Goal: Navigation & Orientation: Understand site structure

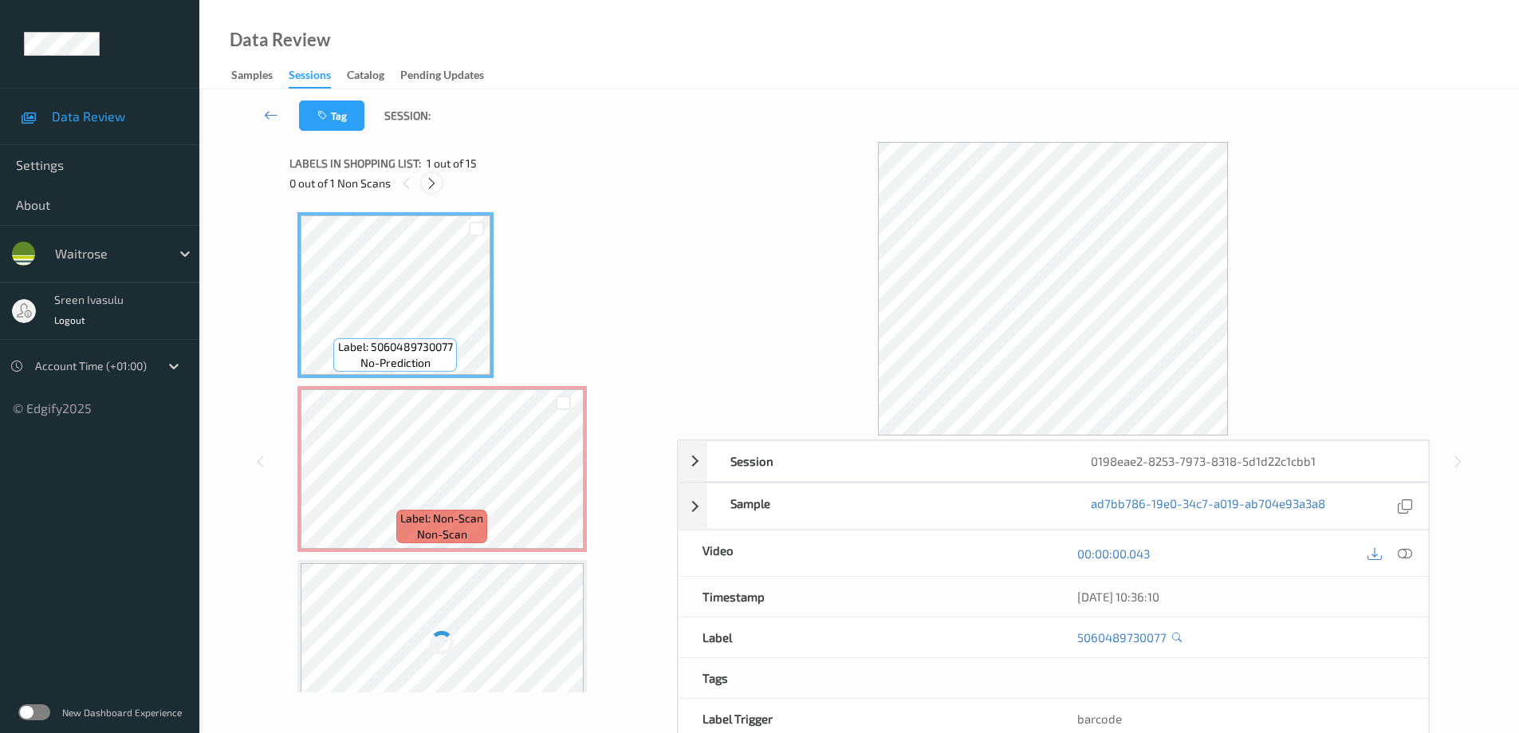
click at [430, 188] on icon at bounding box center [432, 183] width 14 height 14
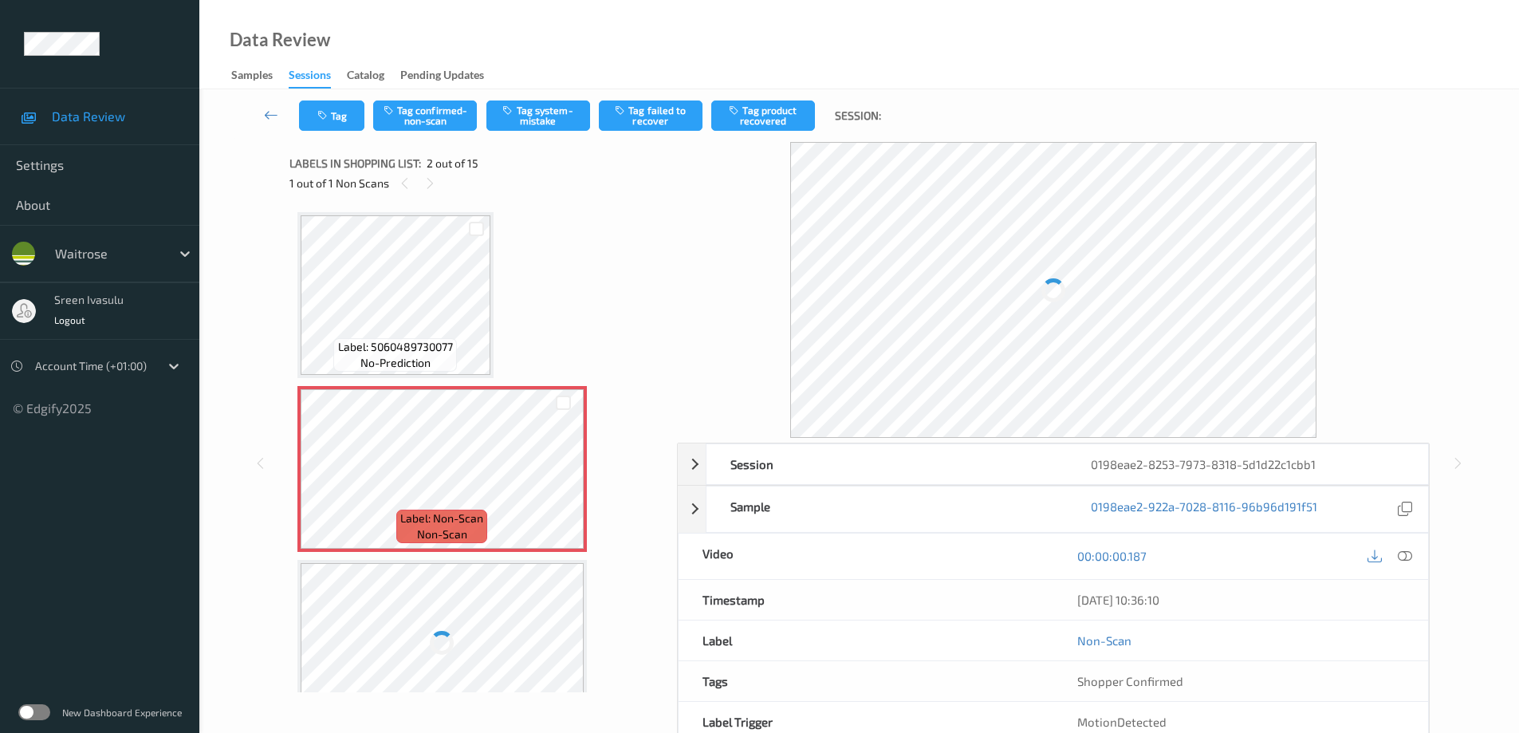
scroll to position [8, 0]
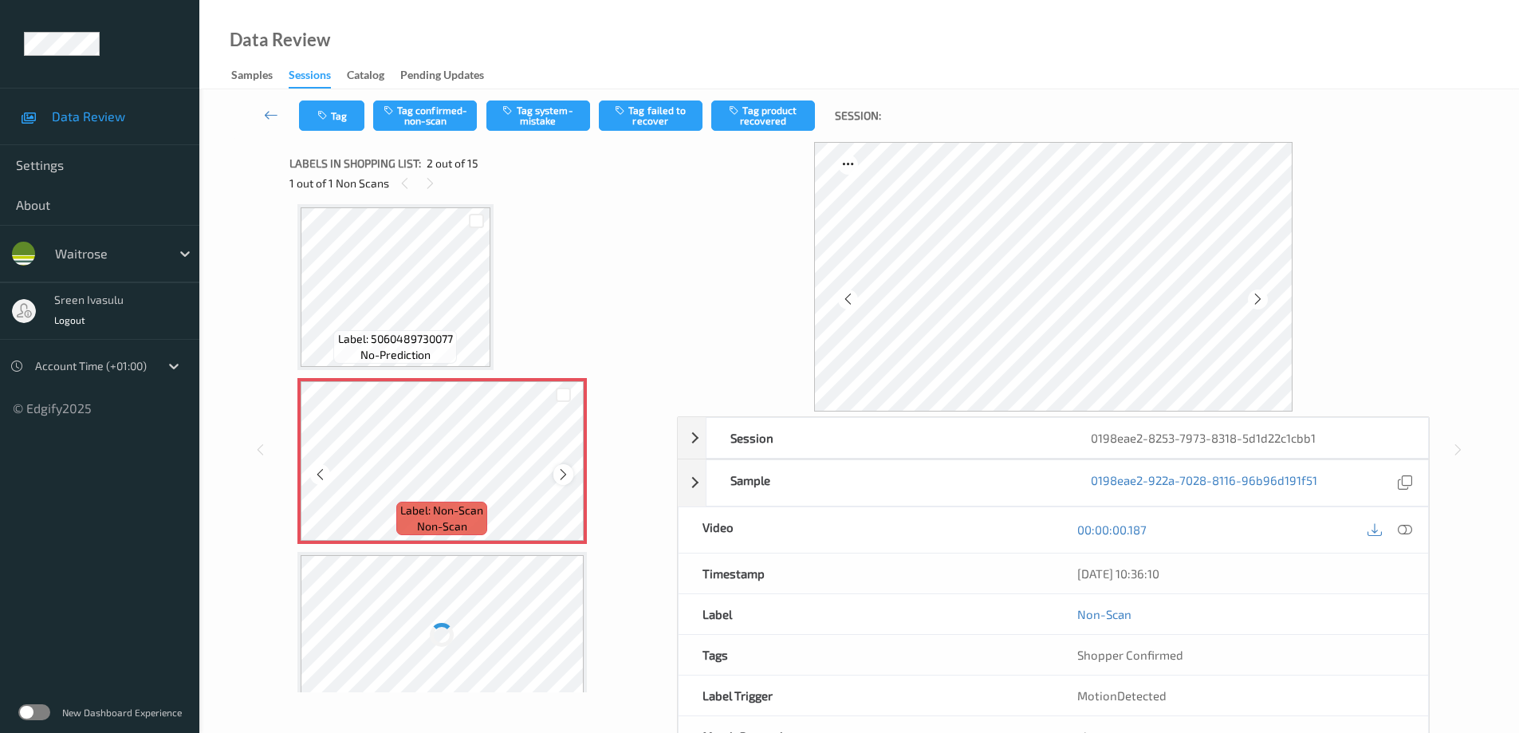
click at [565, 475] on icon at bounding box center [563, 474] width 14 height 14
click at [1255, 297] on icon at bounding box center [1258, 299] width 14 height 14
click at [1252, 298] on icon at bounding box center [1258, 299] width 14 height 14
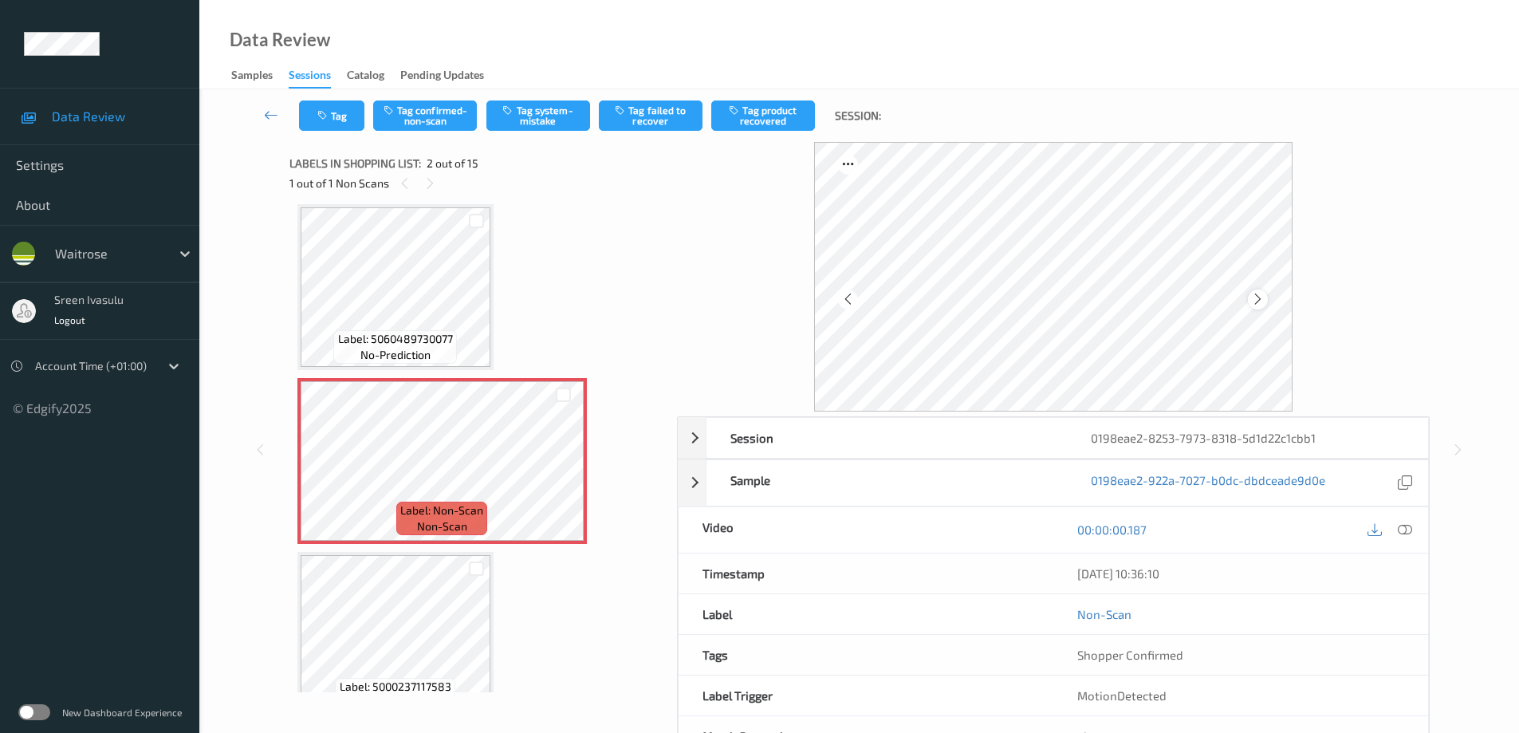
click at [1249, 301] on div at bounding box center [1258, 299] width 20 height 20
click at [1249, 302] on div at bounding box center [1258, 299] width 20 height 20
